Goal: Task Accomplishment & Management: Complete application form

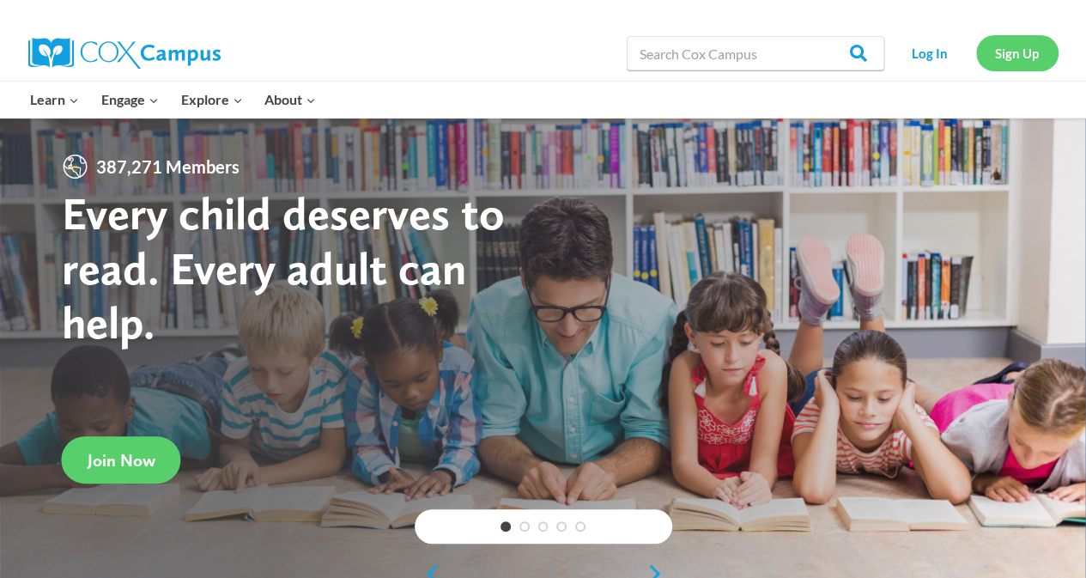
click at [1029, 61] on link "Sign Up" at bounding box center [1017, 52] width 82 height 35
click at [945, 61] on link "Log In" at bounding box center [930, 52] width 75 height 35
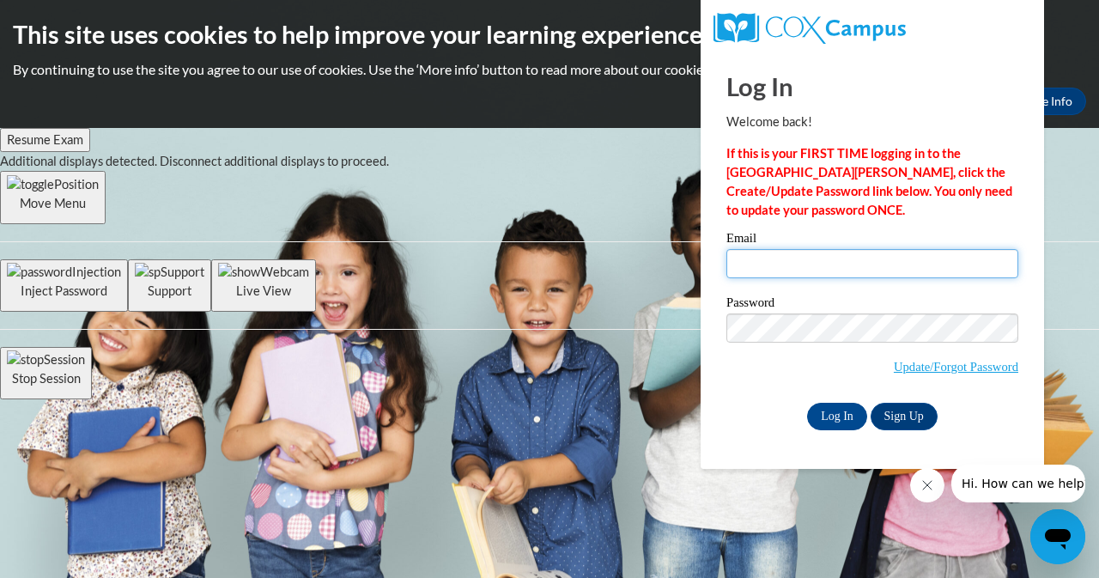
drag, startPoint x: 829, startPoint y: 260, endPoint x: 780, endPoint y: 268, distance: 49.5
click at [780, 268] on input "Email" at bounding box center [872, 263] width 292 height 29
type input "anharris@jackson.k12.ms.us"
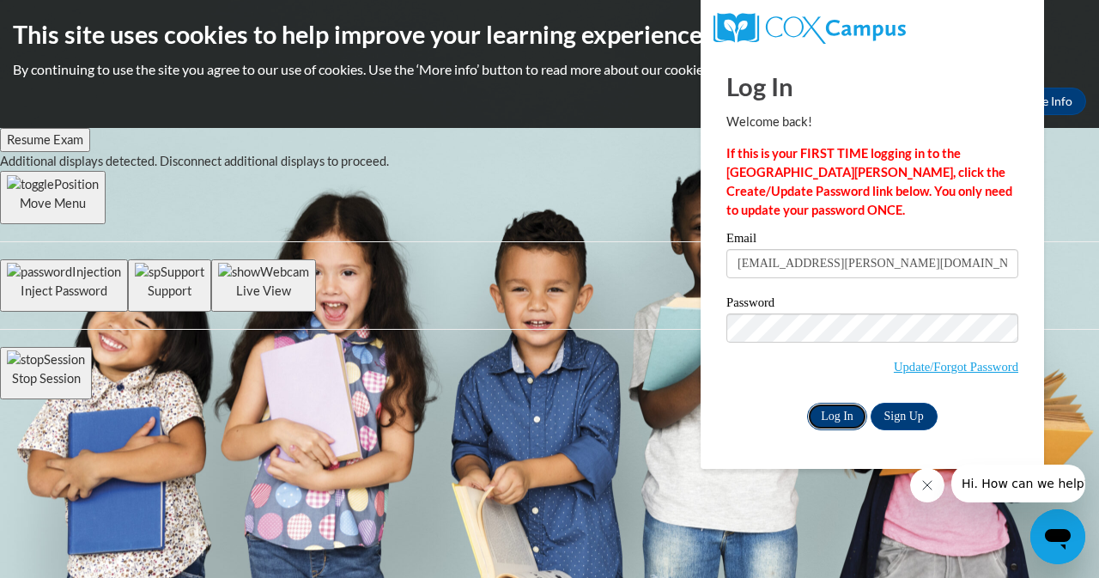
click at [832, 420] on input "Log In" at bounding box center [837, 416] width 60 height 27
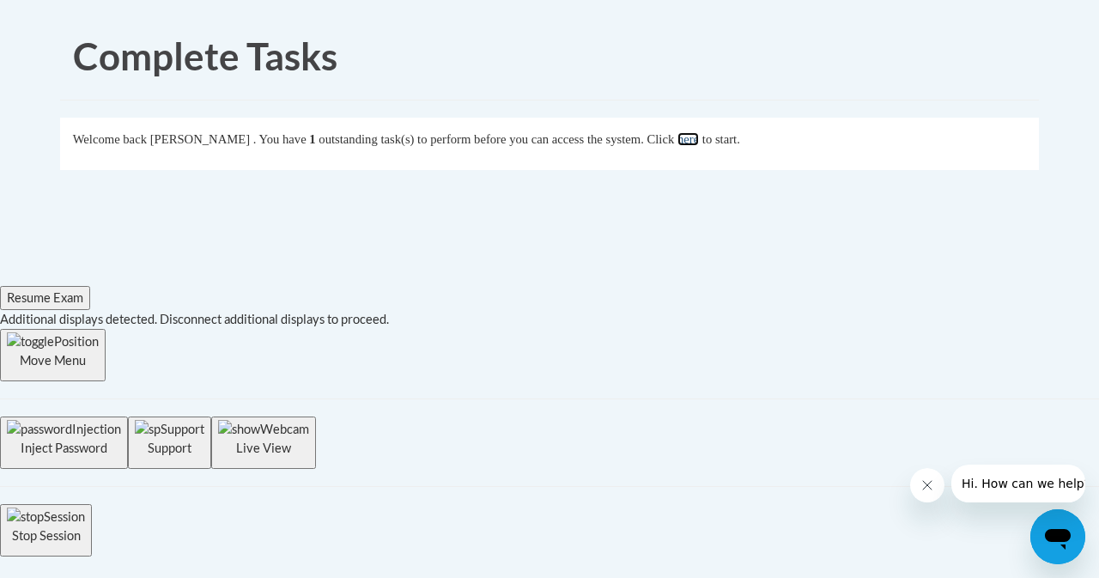
click at [699, 145] on link "here" at bounding box center [687, 139] width 21 height 14
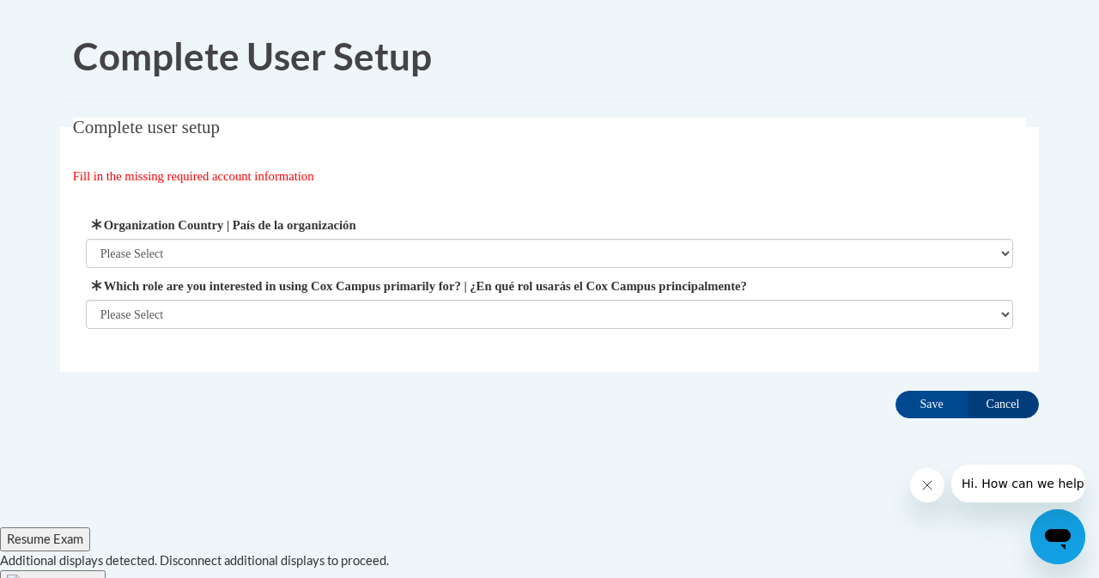
click at [1030, 266] on fieldset "Complete user setup Fill in the missing required account information User Profi…" at bounding box center [549, 245] width 979 height 254
click at [1089, 146] on body "Complete User Setup Complete user setup Fill in the missing required account in…" at bounding box center [549, 405] width 1099 height 811
click at [770, 139] on fieldset "Complete user setup Fill in the missing required account information User Profi…" at bounding box center [549, 245] width 979 height 254
click at [762, 147] on fieldset "Complete user setup Fill in the missing required account information User Profi…" at bounding box center [549, 245] width 979 height 254
click at [795, 156] on fieldset "Complete user setup Fill in the missing required account information User Profi…" at bounding box center [549, 245] width 979 height 254
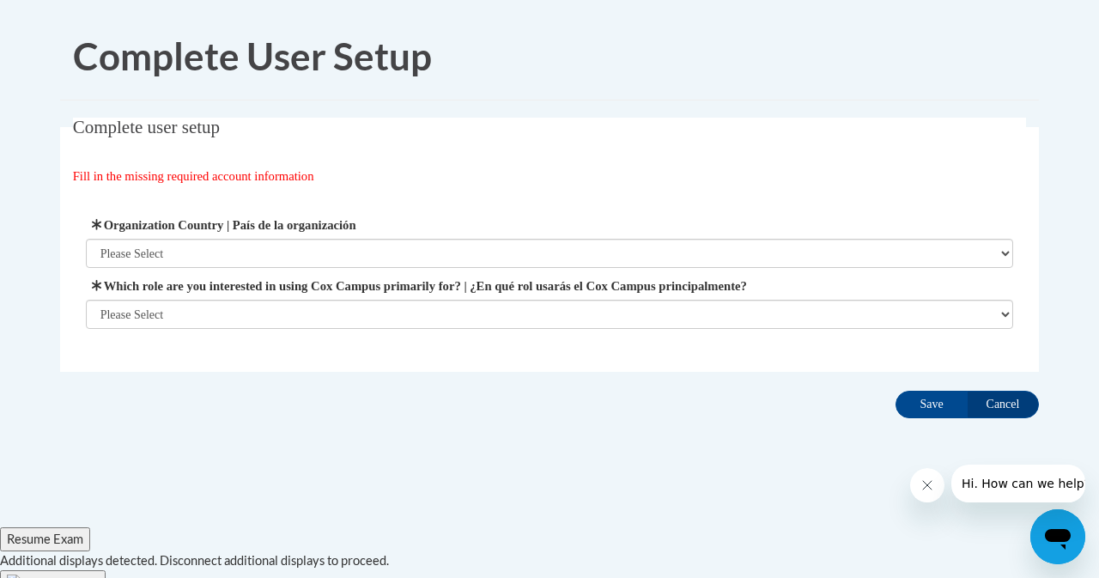
click at [824, 151] on fieldset "Complete user setup Fill in the missing required account information User Profi…" at bounding box center [549, 245] width 979 height 254
